Goal: Check status

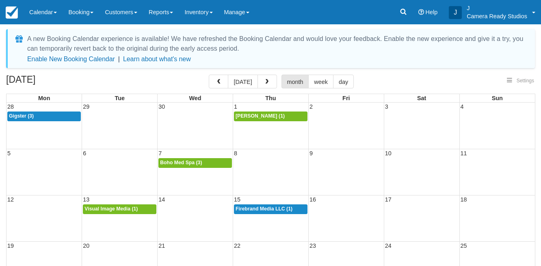
select select
click at [268, 79] on button "button" at bounding box center [266, 82] width 19 height 14
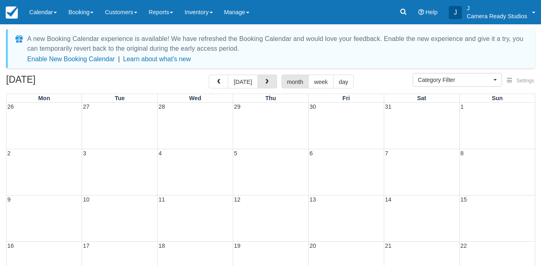
click at [268, 79] on button "button" at bounding box center [266, 82] width 19 height 14
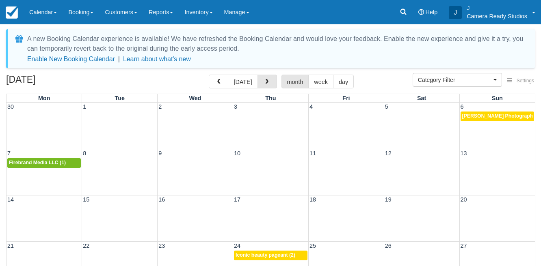
click at [268, 79] on button "button" at bounding box center [266, 82] width 19 height 14
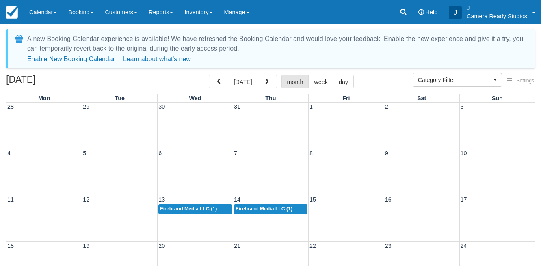
click at [268, 79] on button "button" at bounding box center [266, 82] width 19 height 14
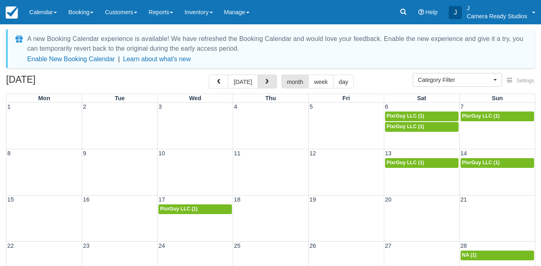
click at [268, 79] on button "button" at bounding box center [266, 82] width 19 height 14
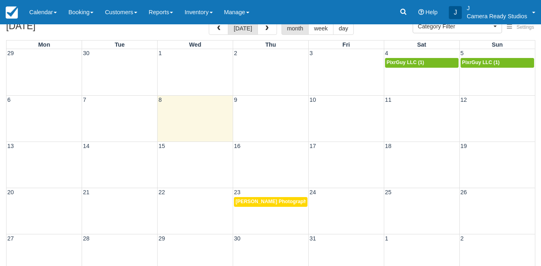
scroll to position [46, 0]
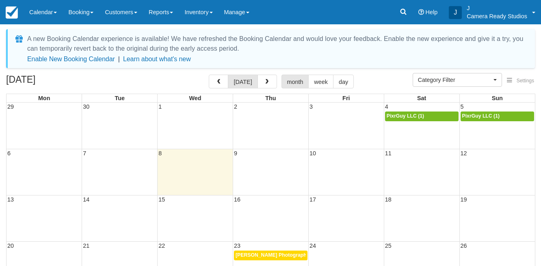
select select
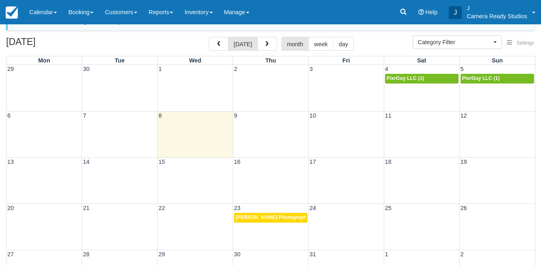
scroll to position [40, 0]
